Goal: Find specific page/section: Find specific page/section

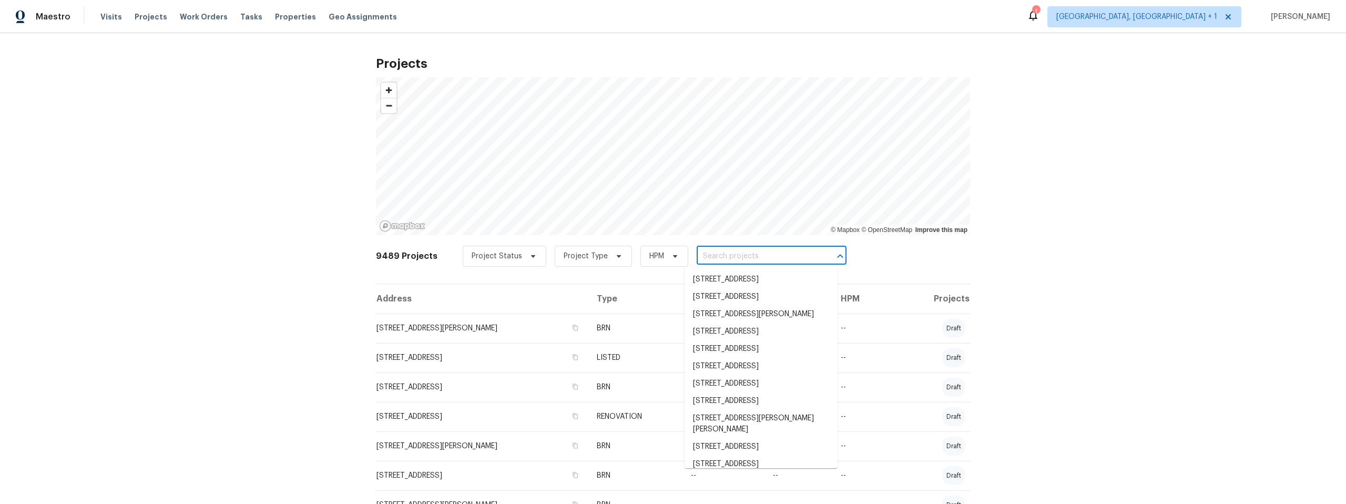
paste input "8952 E 39th St, Tucson, AZ 85730"
type input "8952 E 39th St, Tucson, AZ 85730"
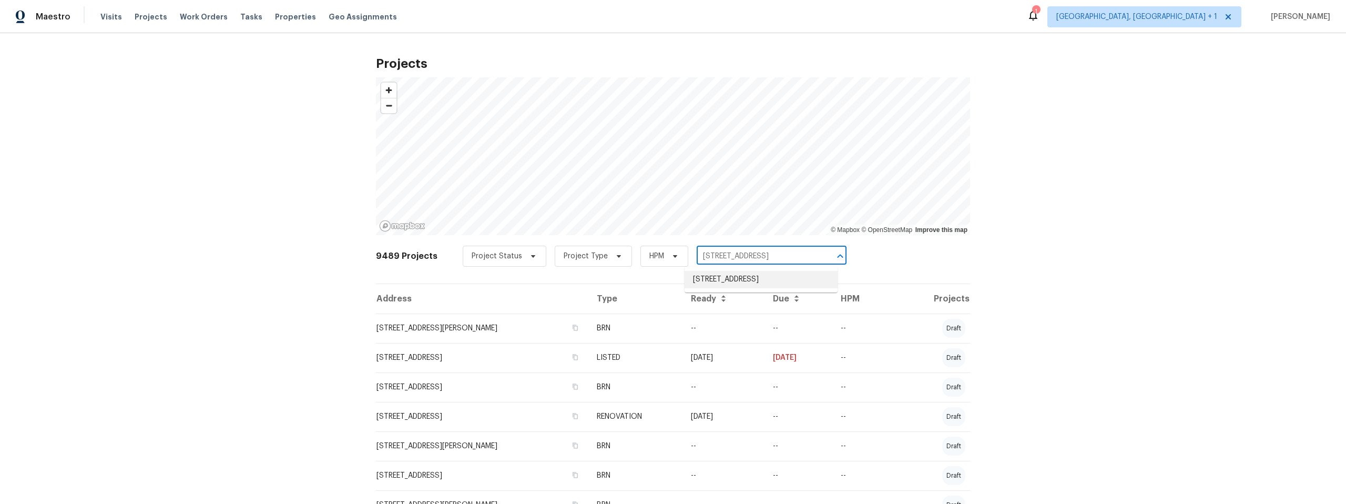
click at [723, 281] on li "8952 E 39th St, Tucson, AZ 85730" at bounding box center [761, 279] width 153 height 17
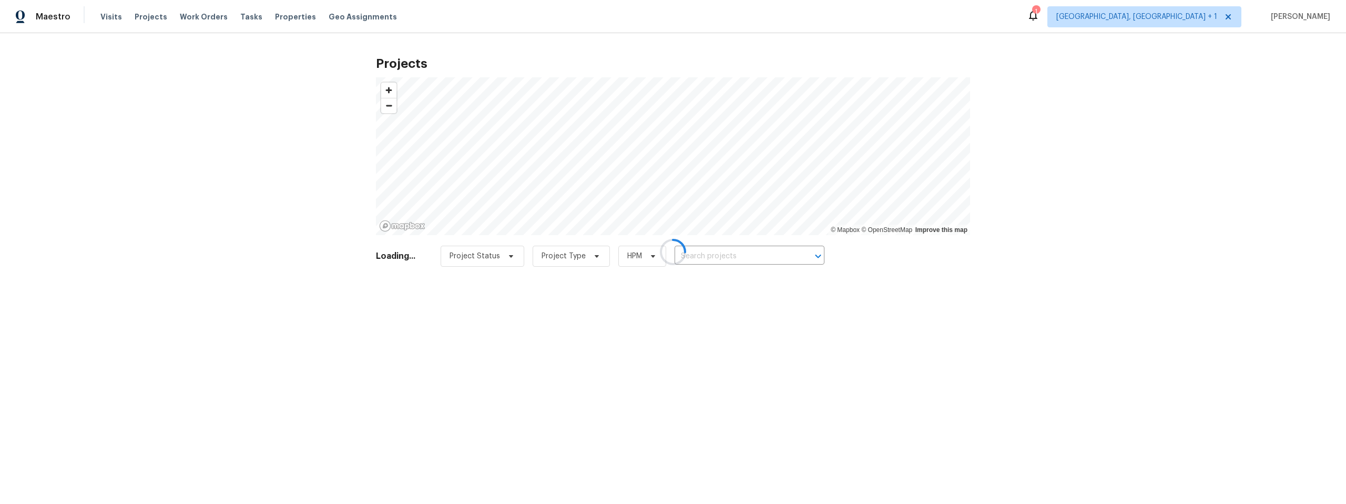
type input "8952 E 39th St, Tucson, AZ 85730"
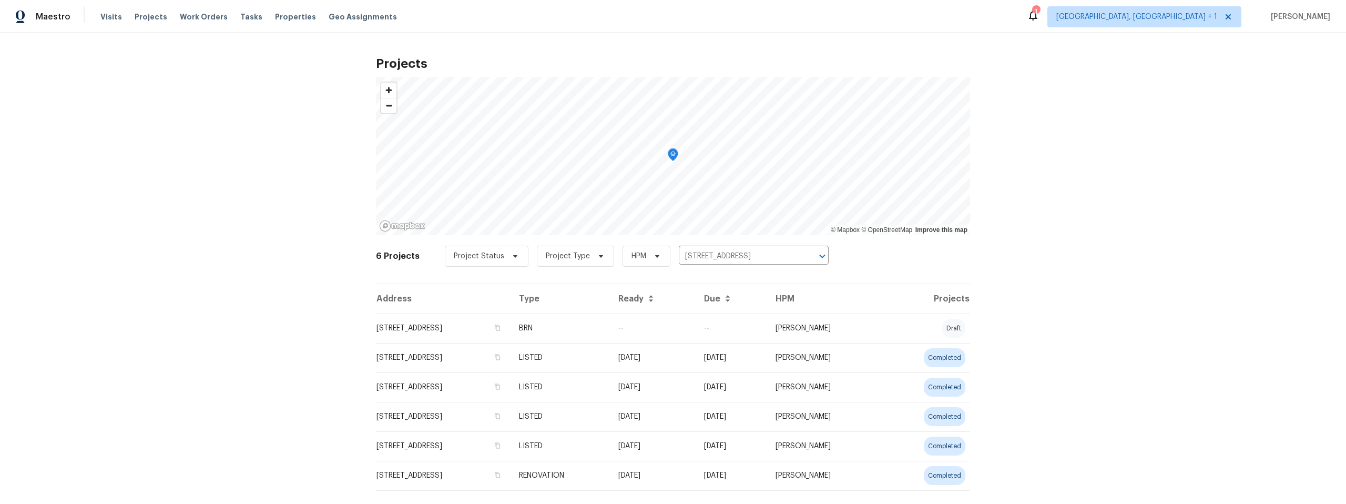
click at [444, 324] on td "8952 E 39th St, Tucson, AZ 85730" at bounding box center [443, 327] width 135 height 29
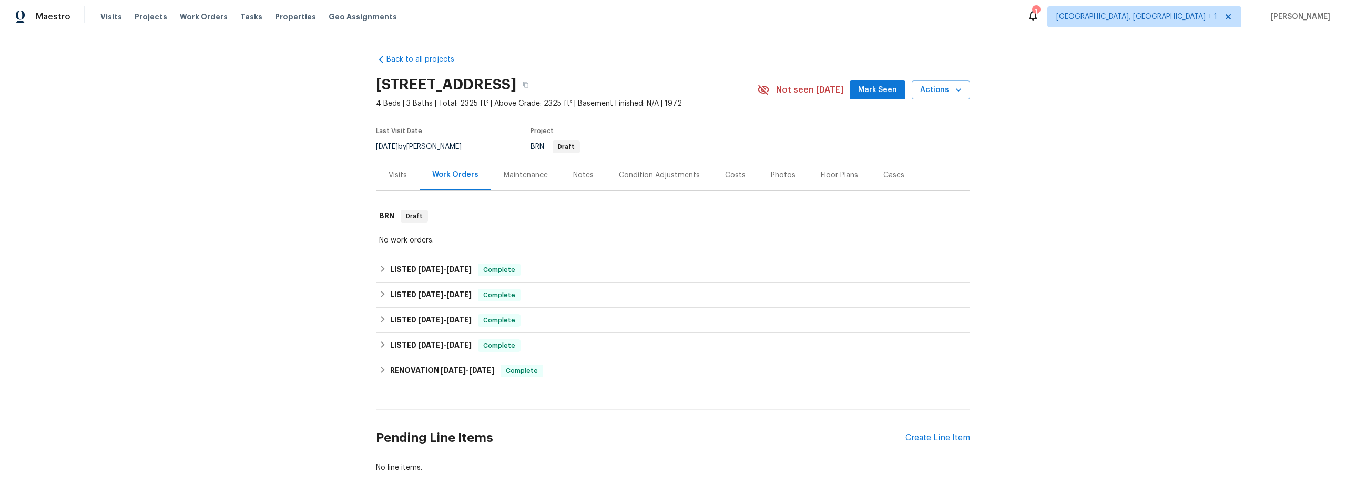
click at [733, 176] on div "Costs" at bounding box center [735, 175] width 21 height 11
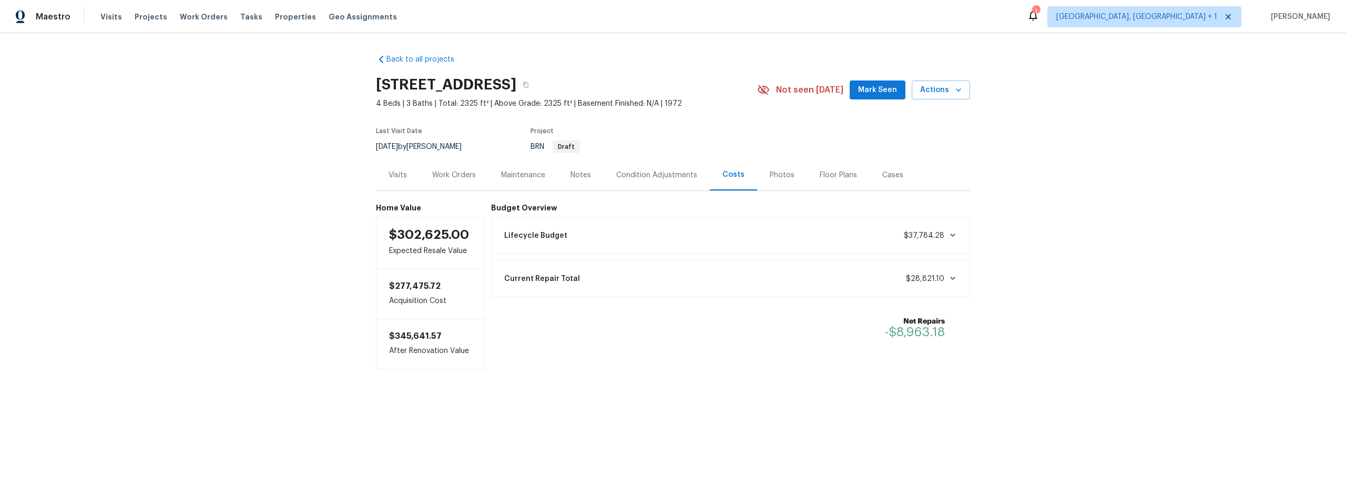
click at [952, 277] on icon at bounding box center [952, 278] width 8 height 8
